Goal: Information Seeking & Learning: Learn about a topic

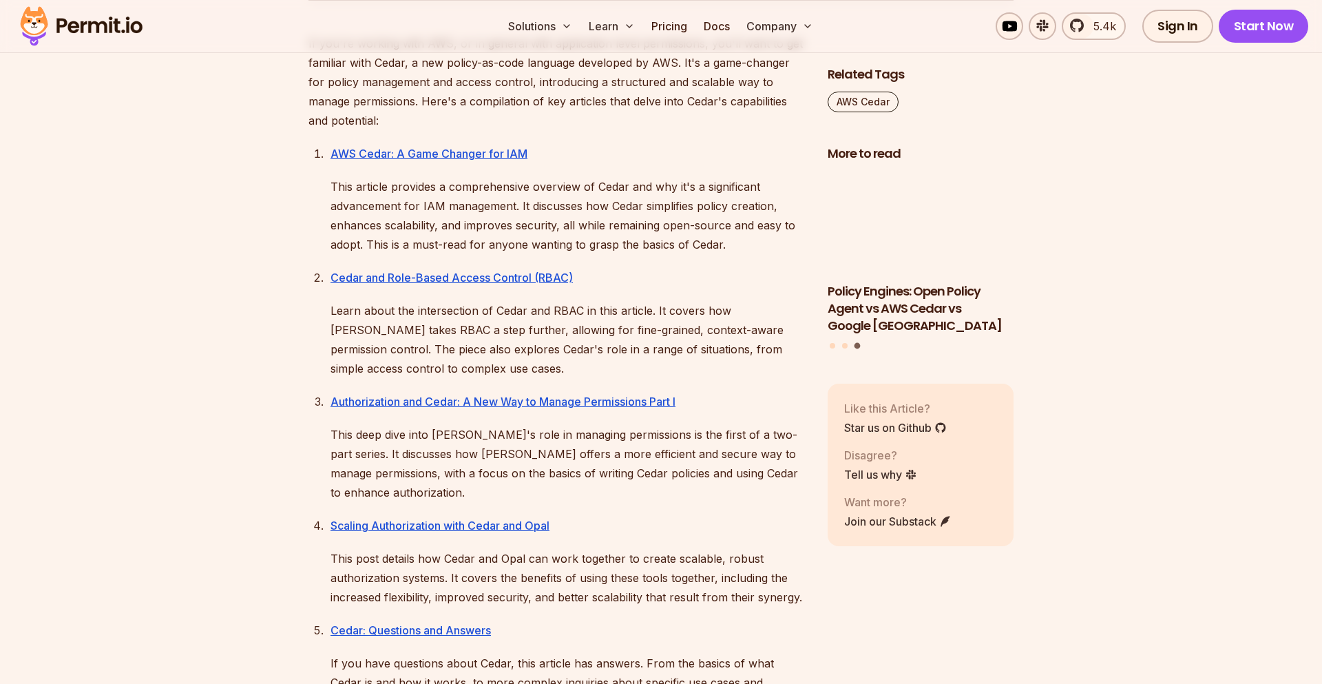
scroll to position [760, 0]
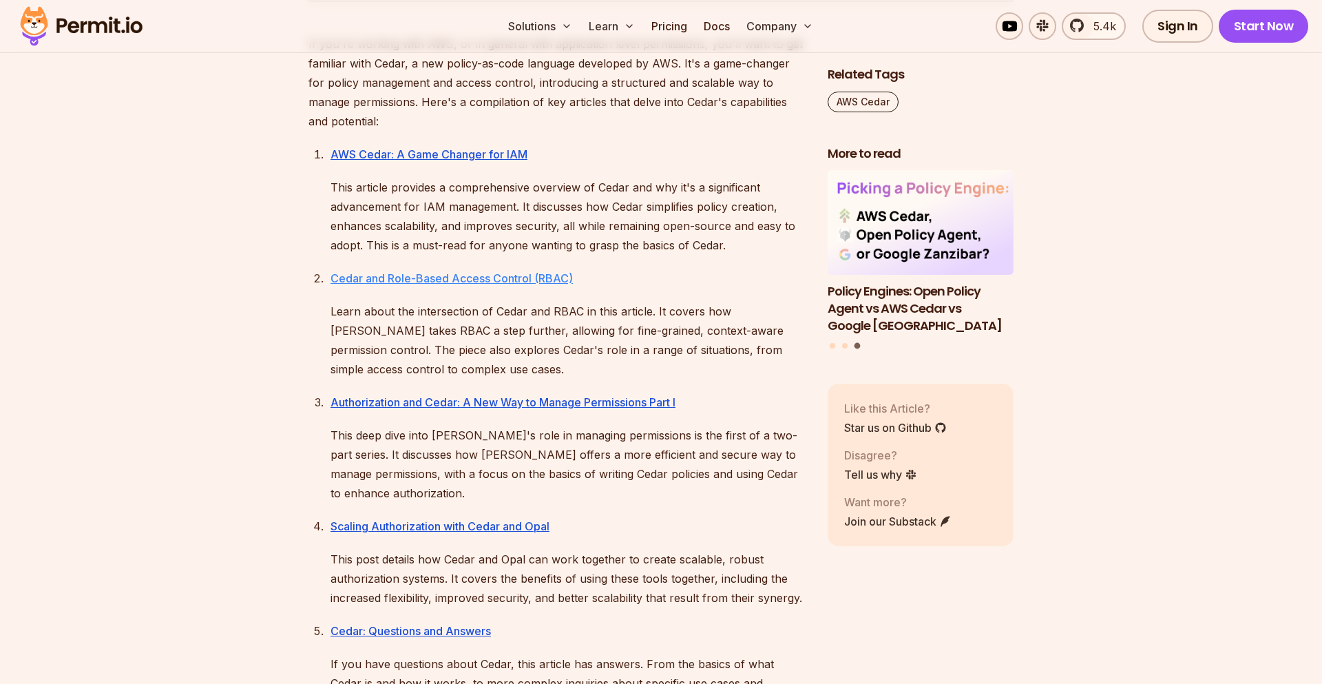
click at [493, 278] on link "Cedar and Role-Based Access Control (RBAC)" at bounding box center [452, 278] width 242 height 14
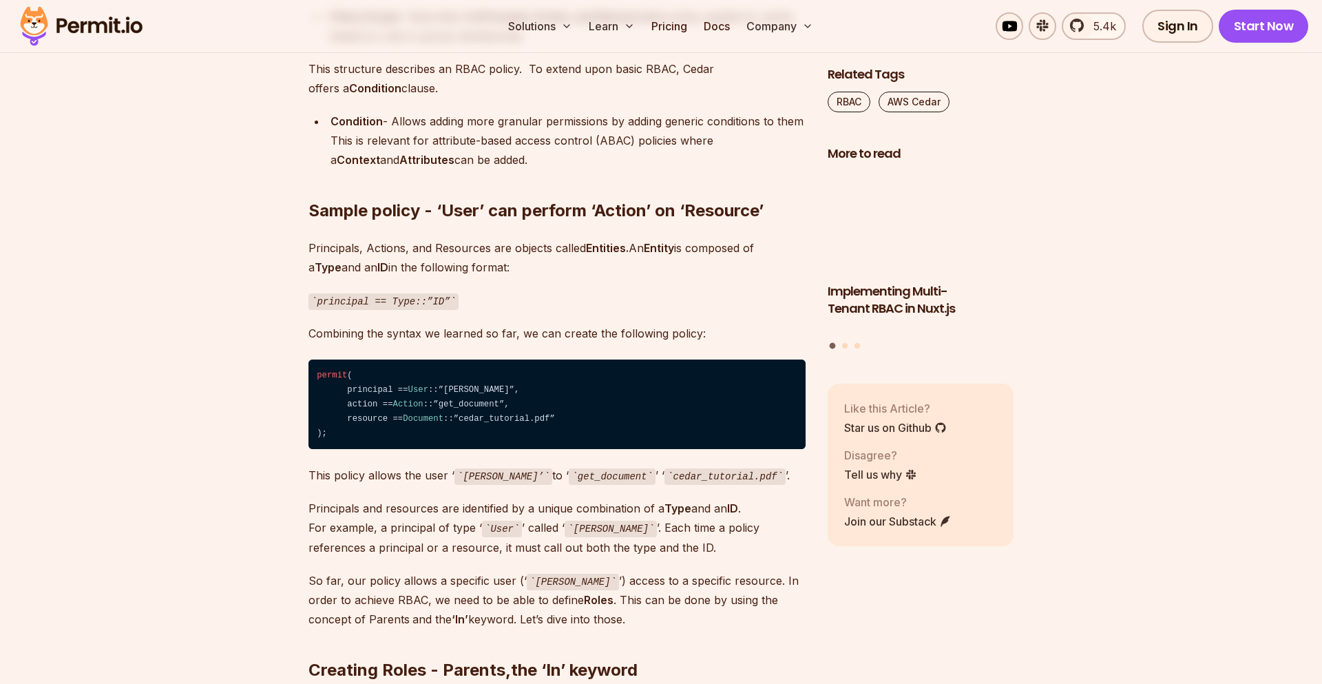
scroll to position [2471, 0]
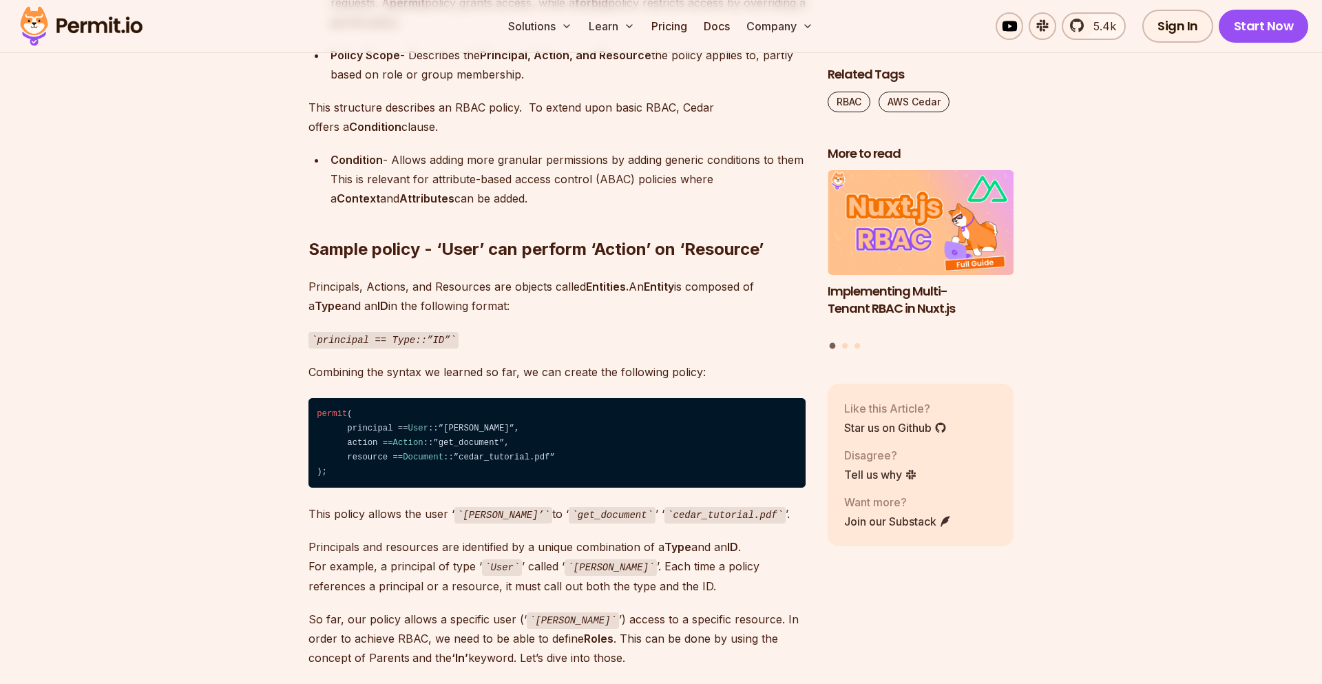
drag, startPoint x: 392, startPoint y: 460, endPoint x: 303, endPoint y: 400, distance: 107.1
click at [308, 400] on code "permit ( principal == User ::”Frank”, action == Action ::”get_document”, resour…" at bounding box center [556, 443] width 497 height 90
copy code "permit ( principal == User ::”Frank”, action == Action ::”get_document”, resour…"
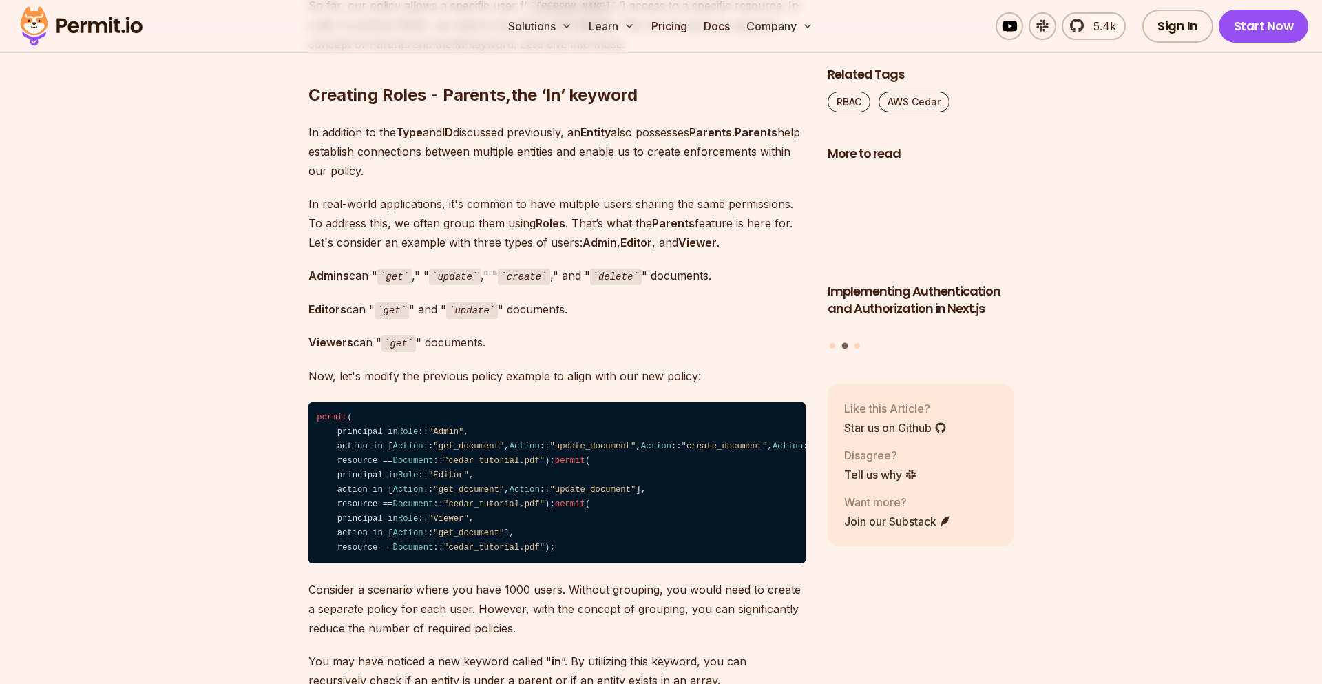
scroll to position [3136, 0]
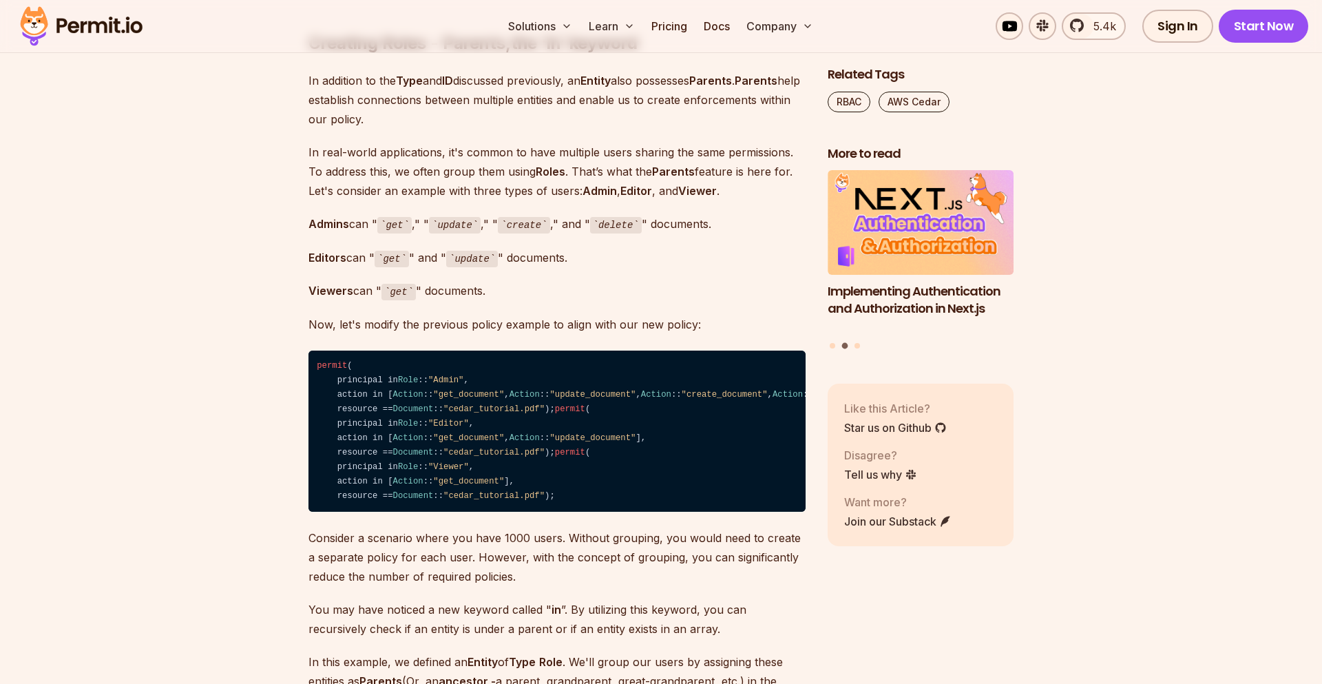
drag, startPoint x: 512, startPoint y: 420, endPoint x: 317, endPoint y: 348, distance: 207.9
click at [317, 350] on code "permit ( principal in Role :: "Admin" , action in [ Action :: "get_document" , …" at bounding box center [556, 431] width 497 height 162
click at [391, 408] on code "permit ( principal in Role :: "Admin" , action in [ Action :: "get_document" , …" at bounding box center [556, 431] width 497 height 162
drag, startPoint x: 439, startPoint y: 410, endPoint x: 302, endPoint y: 335, distance: 156.6
click at [308, 350] on code "permit ( principal in Role :: "Admin" , action in [ Action :: "get_document" , …" at bounding box center [556, 431] width 497 height 162
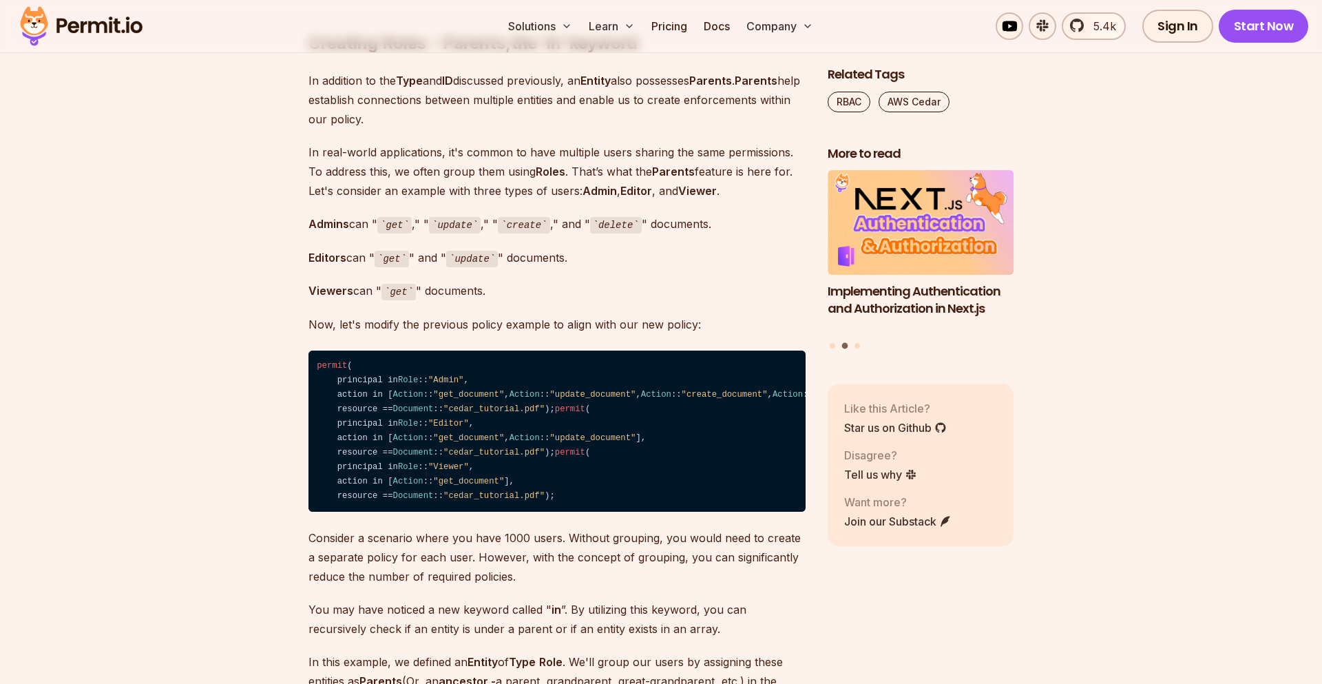
click at [399, 406] on code "permit ( principal in Role :: "Admin" , action in [ Action :: "get_document" , …" at bounding box center [556, 431] width 497 height 162
drag, startPoint x: 618, startPoint y: 375, endPoint x: 1107, endPoint y: 372, distance: 489.6
click at [742, 381] on code "permit ( principal in Role :: "Admin" , action in [ Action :: "get_document" , …" at bounding box center [556, 431] width 497 height 162
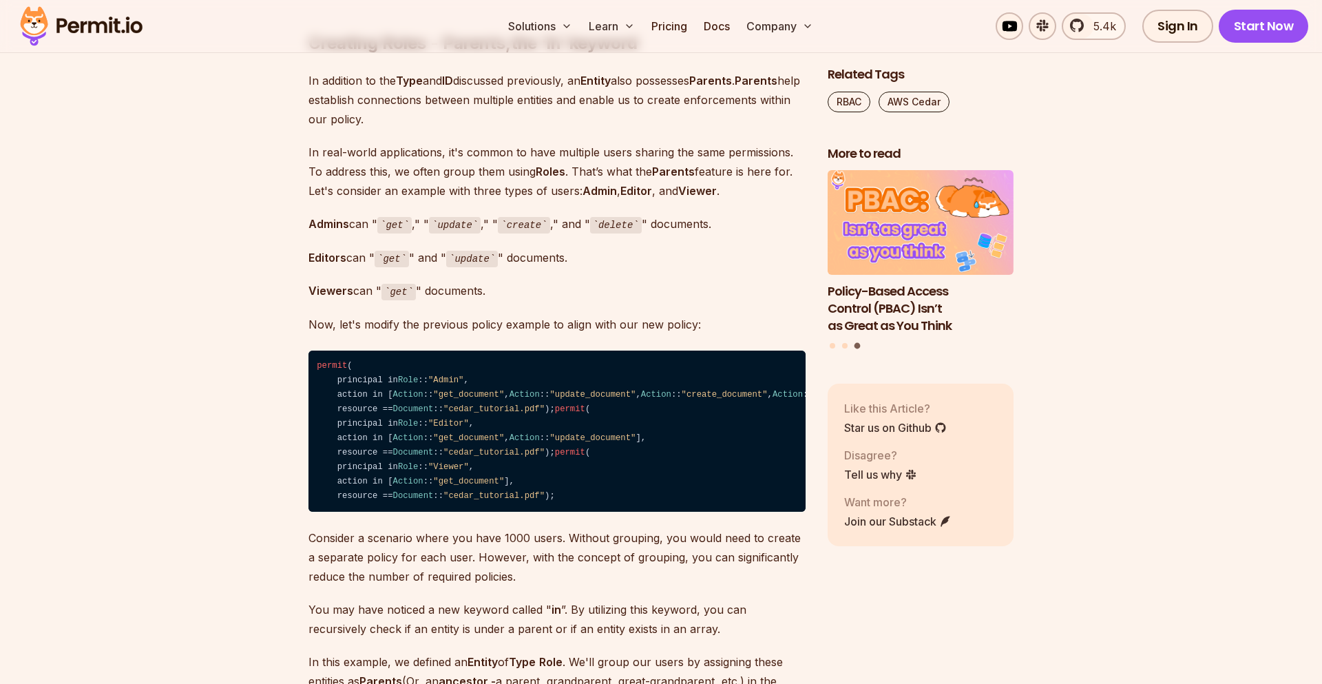
click at [432, 512] on code "permit ( principal in Role :: "Admin" , action in [ Action :: "get_document" , …" at bounding box center [556, 431] width 497 height 162
drag, startPoint x: 439, startPoint y: 615, endPoint x: 314, endPoint y: 353, distance: 290.8
click at [314, 353] on code "permit ( principal in Role :: "Admin" , action in [ Action :: "get_document" , …" at bounding box center [556, 431] width 497 height 162
copy code "permit ( principal in Role :: "Admin" , action in [ Action :: "get_document" , …"
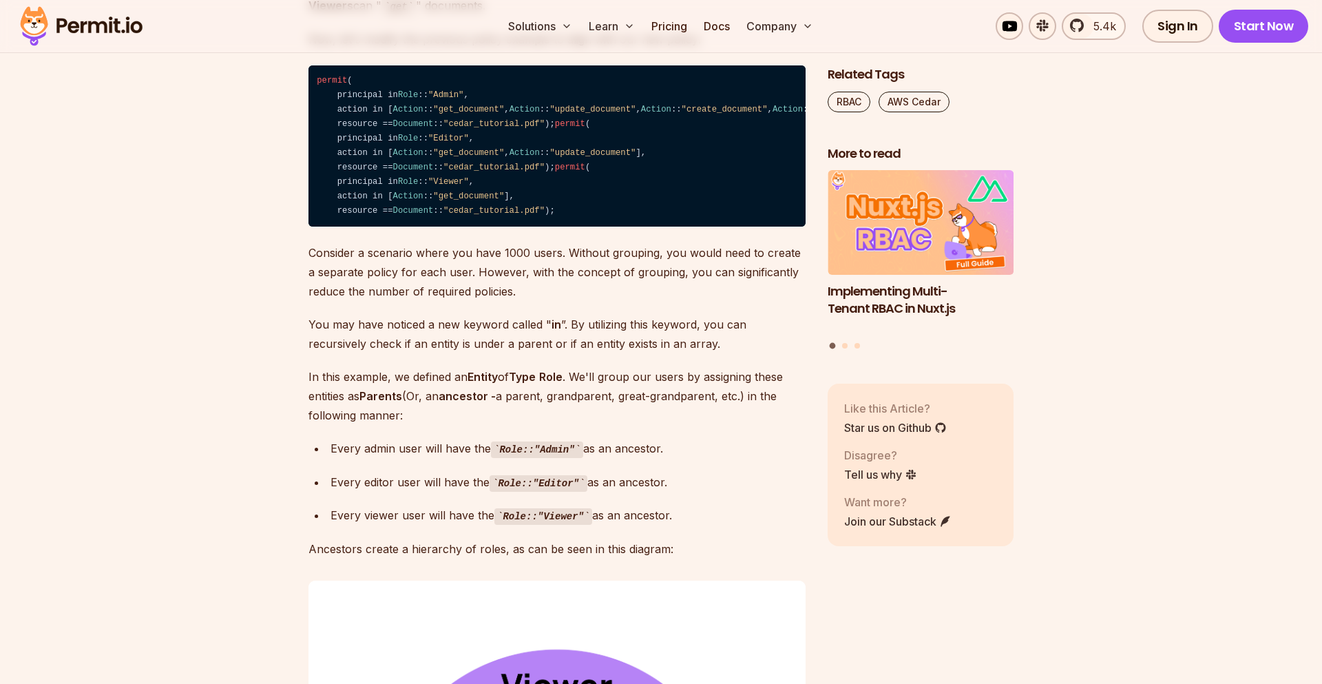
click at [496, 301] on p "Consider a scenario where you have 1000 users. Without grouping, you would need…" at bounding box center [556, 272] width 497 height 58
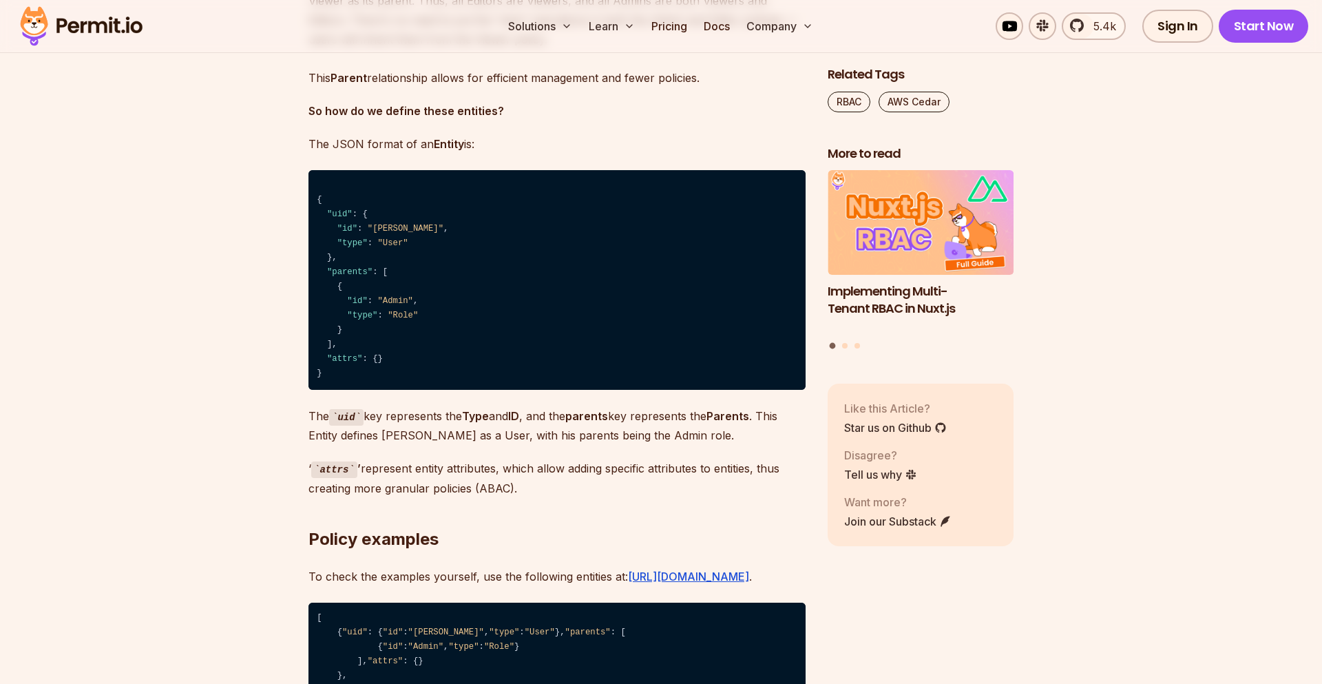
scroll to position [4561, 0]
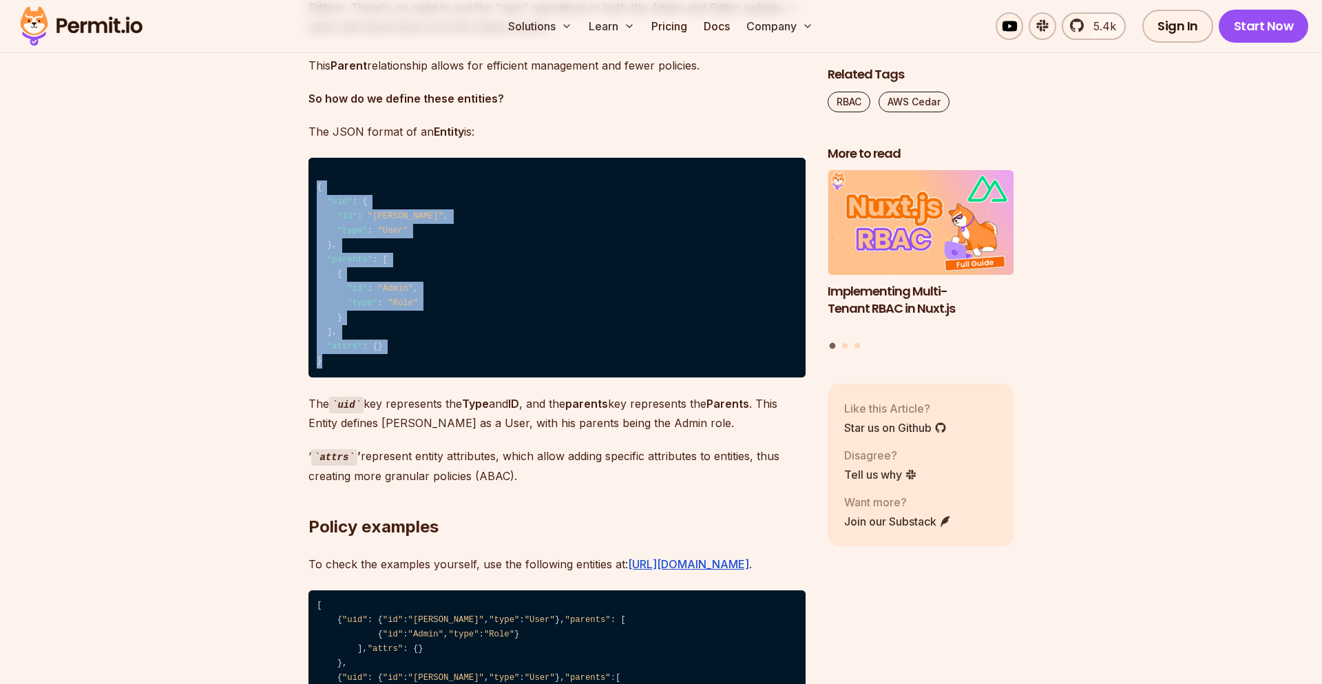
drag, startPoint x: 409, startPoint y: 488, endPoint x: 302, endPoint y: 308, distance: 209.6
click at [308, 308] on code "{ "uid" : { "id" : "Frank" , "type" : "User" } , "parents" : [ { "id" : "Admin"…" at bounding box center [556, 268] width 497 height 220
copy code "{ "uid" : { "id" : "Frank" , "type" : "User" } , "parents" : [ { "id" : "Admin"…"
drag, startPoint x: 469, startPoint y: 345, endPoint x: 600, endPoint y: 366, distance: 132.6
click at [470, 345] on code "{ "uid" : { "id" : "Frank" , "type" : "User" } , "parents" : [ { "id" : "Admin"…" at bounding box center [556, 268] width 497 height 220
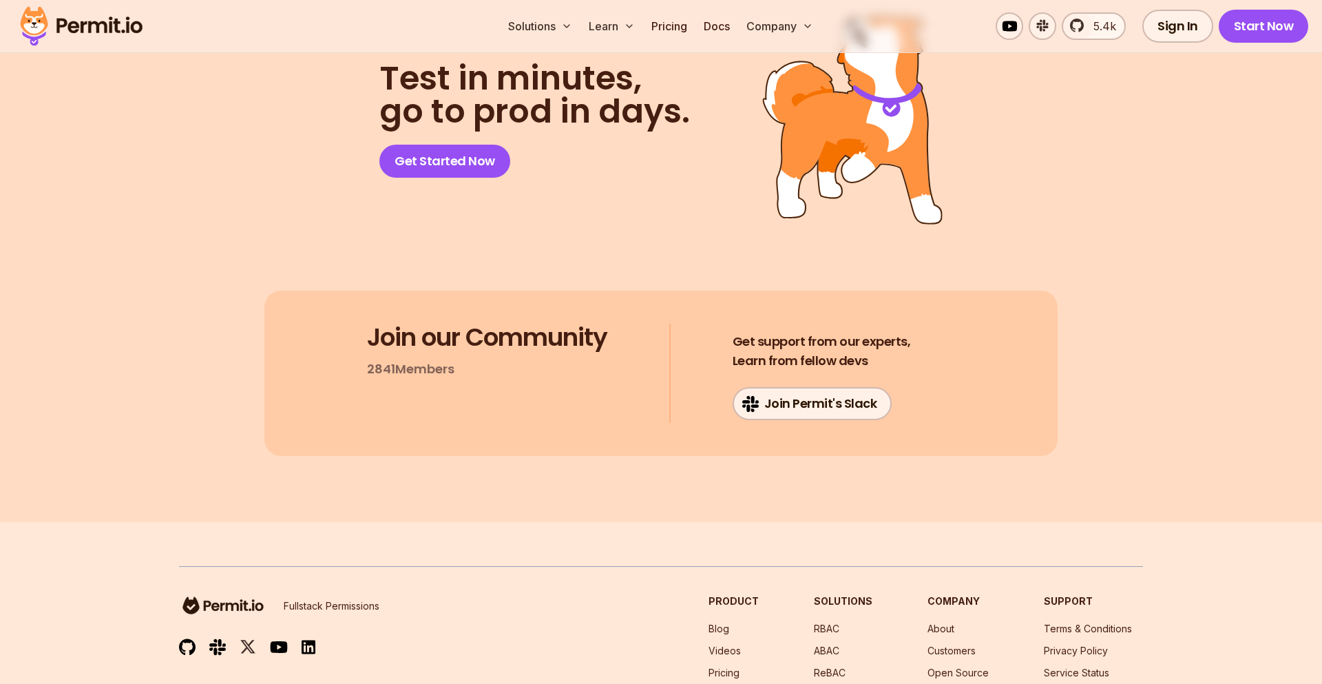
scroll to position [9883, 0]
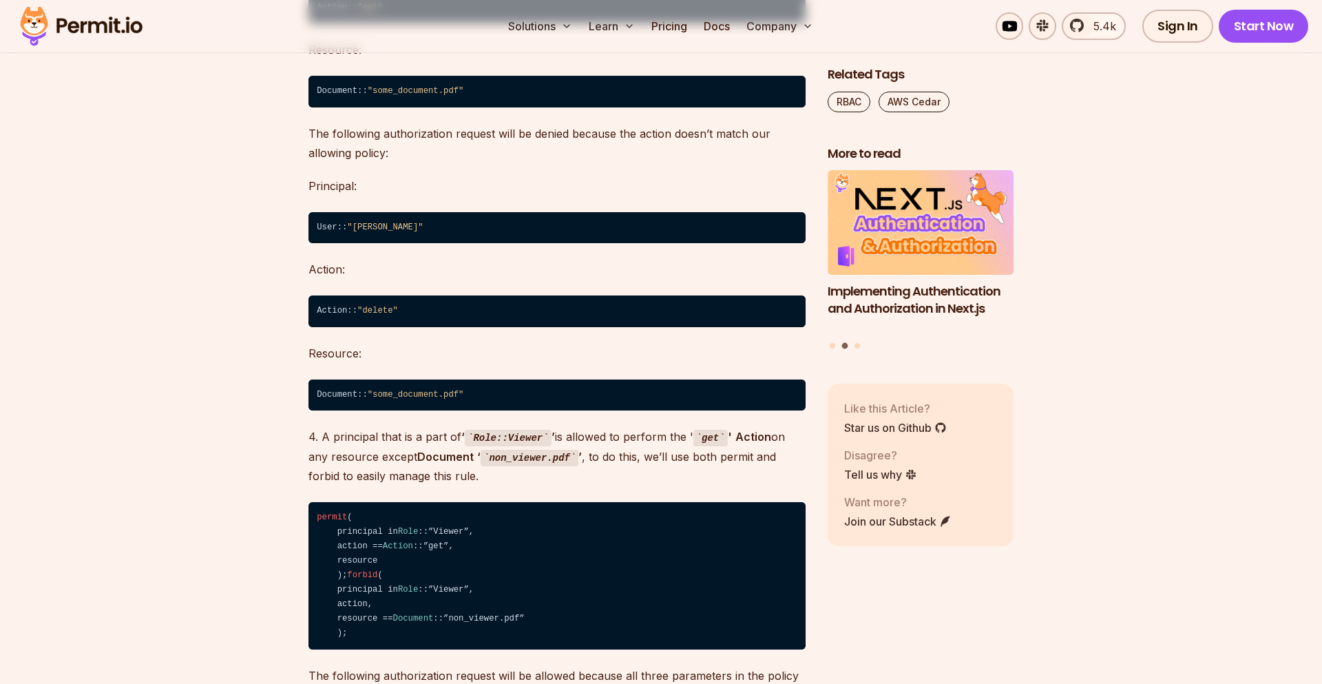
scroll to position [7412, 0]
